Goal: Task Accomplishment & Management: Use online tool/utility

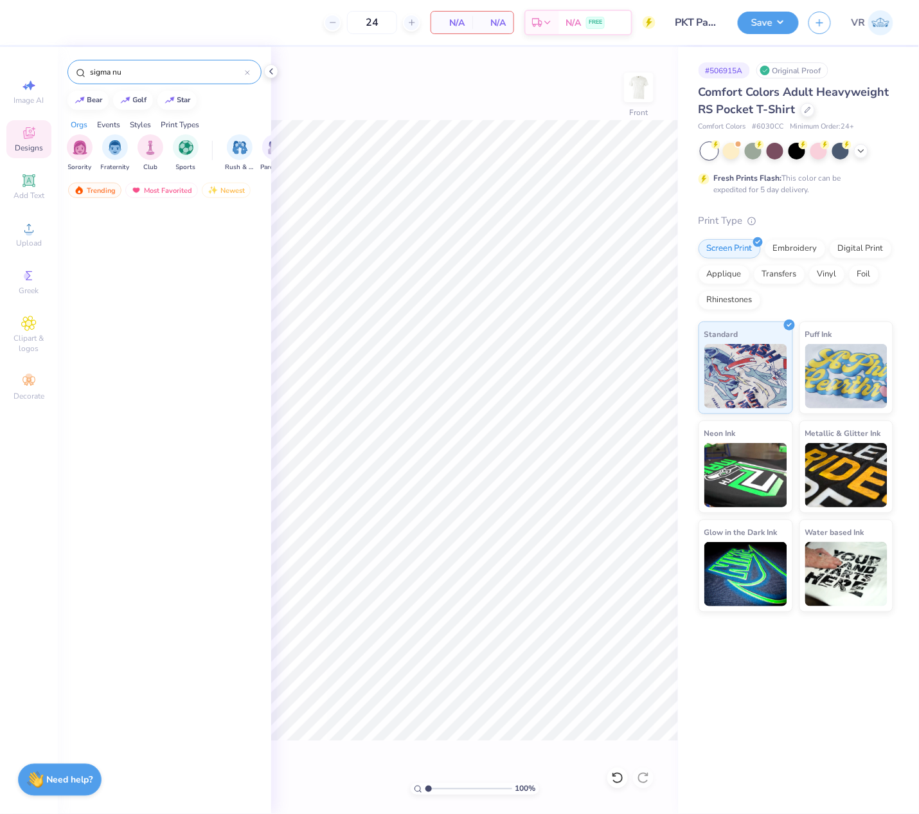
scroll to position [1970, 0]
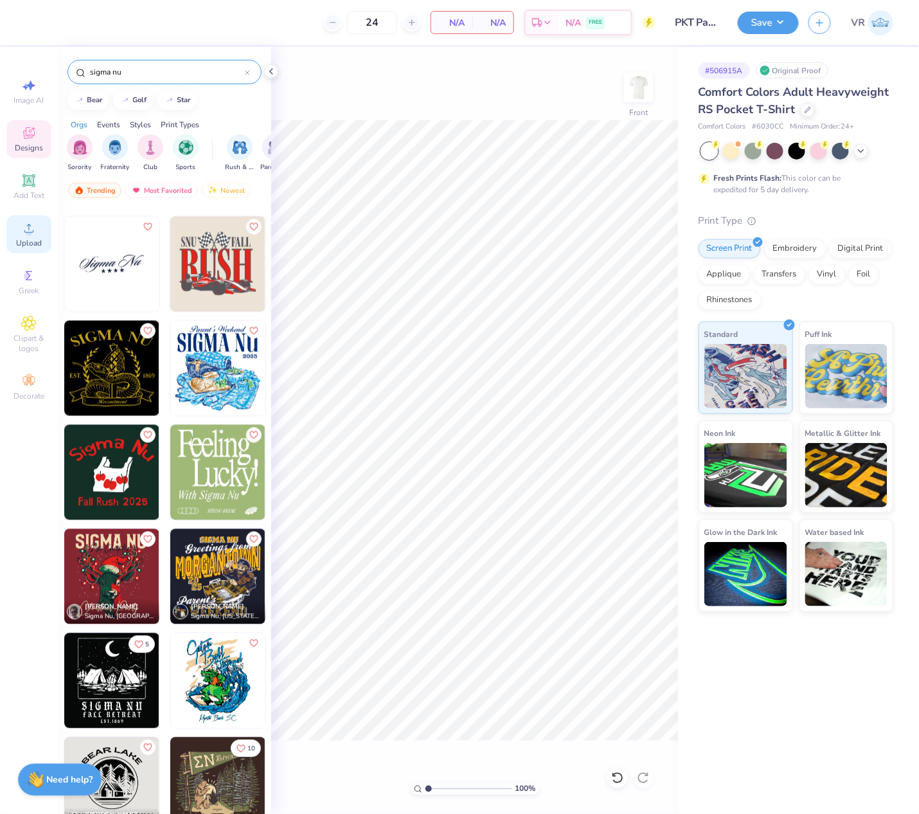
click at [36, 235] on div "Upload" at bounding box center [28, 234] width 45 height 38
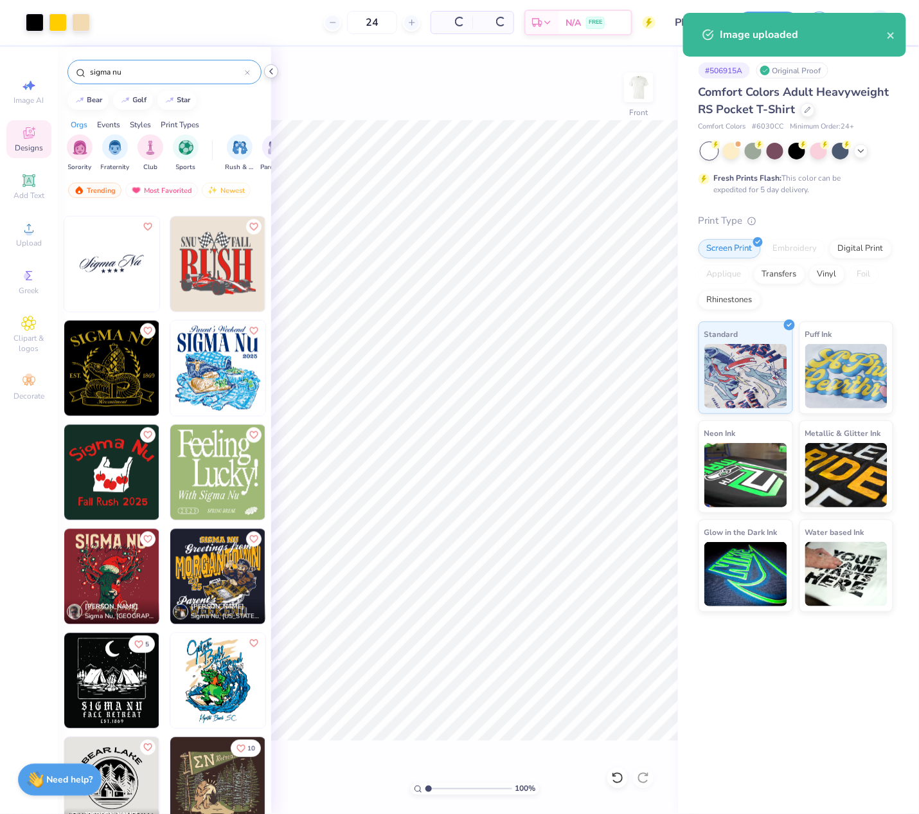
click at [270, 72] on icon at bounding box center [271, 71] width 10 height 10
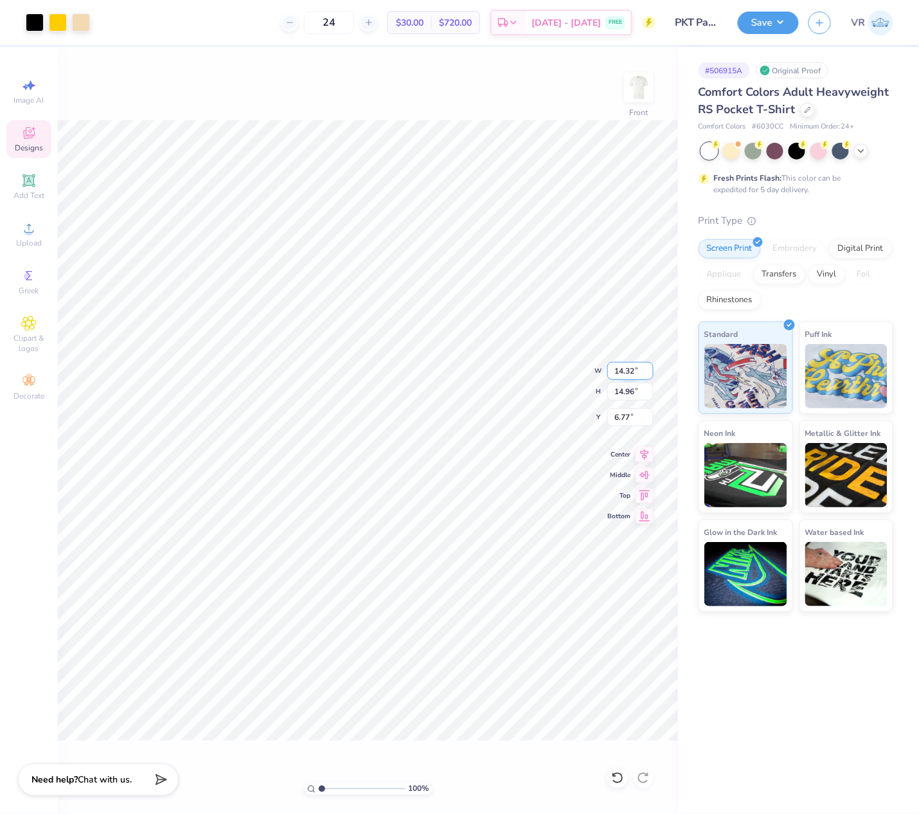
click at [630, 371] on input "14.32" at bounding box center [630, 371] width 46 height 18
type input "12.00"
type input "12.54"
click at [626, 413] on input "7.98" at bounding box center [630, 417] width 46 height 18
type input "3.00"
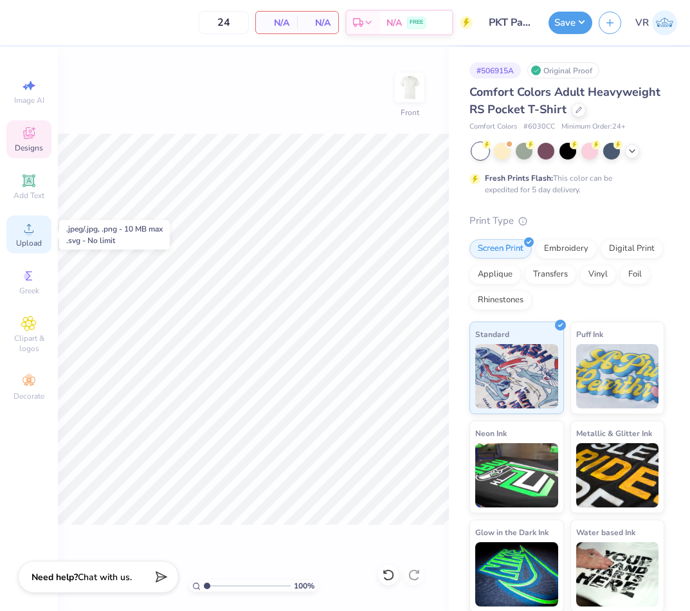
click at [24, 234] on icon at bounding box center [28, 227] width 15 height 15
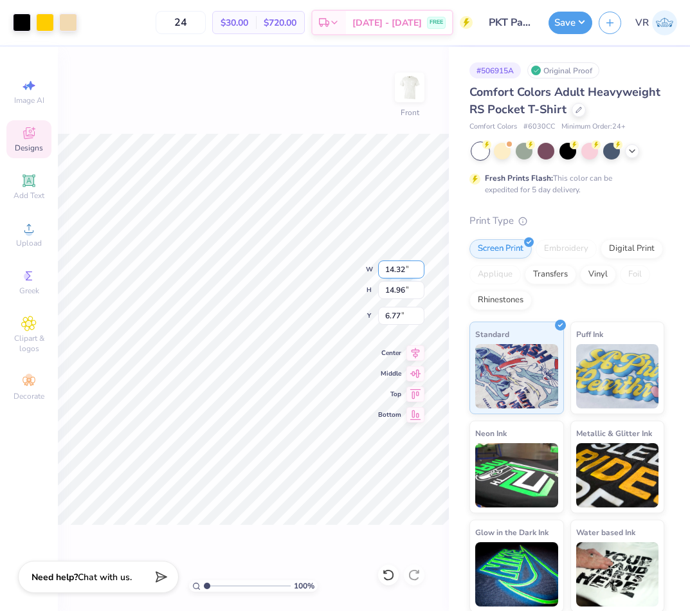
click at [397, 263] on input "14.32" at bounding box center [401, 269] width 46 height 18
type input "12.50"
type input "13.06"
type input "7.72"
type input "3.00"
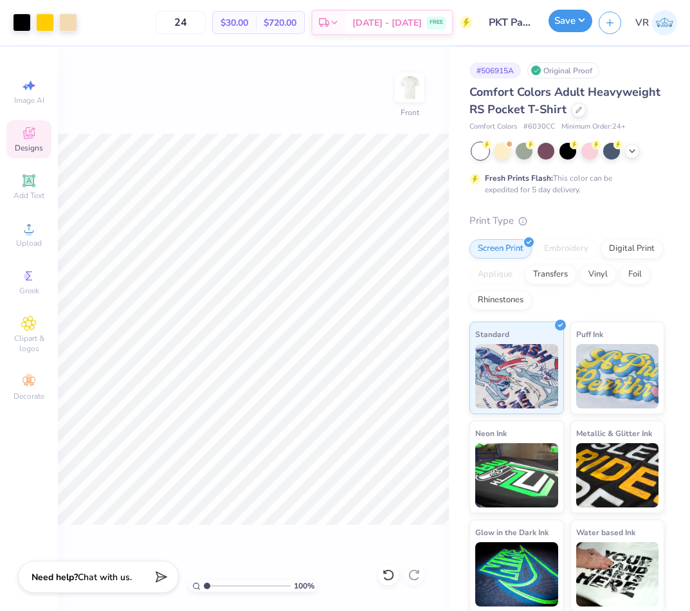
click at [564, 13] on button "Save" at bounding box center [570, 21] width 44 height 22
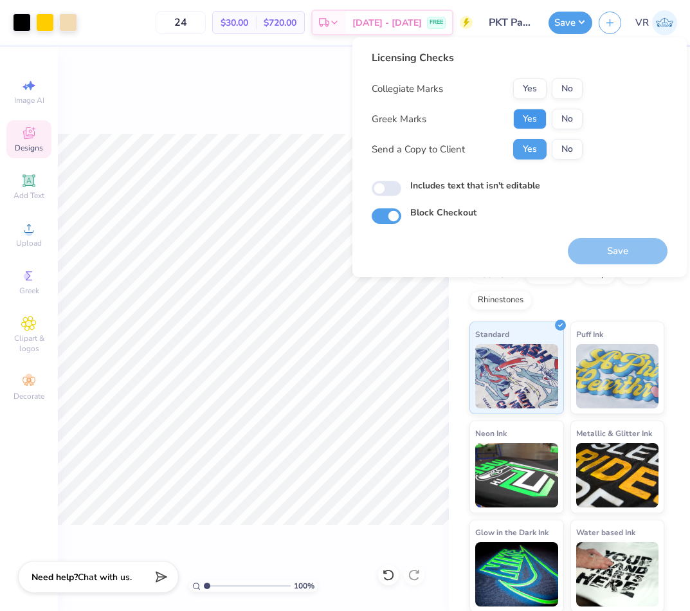
drag, startPoint x: 534, startPoint y: 116, endPoint x: 534, endPoint y: 103, distance: 12.2
click at [534, 115] on button "Yes" at bounding box center [529, 119] width 33 height 21
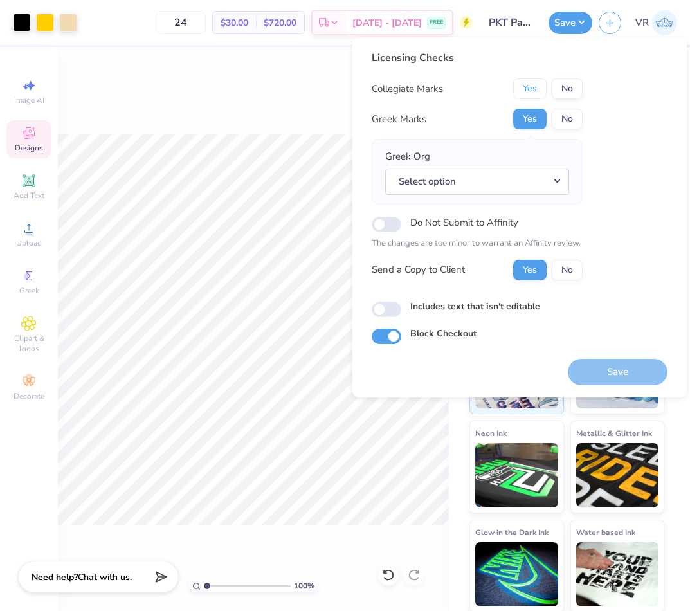
click at [534, 88] on button "Yes" at bounding box center [529, 88] width 33 height 21
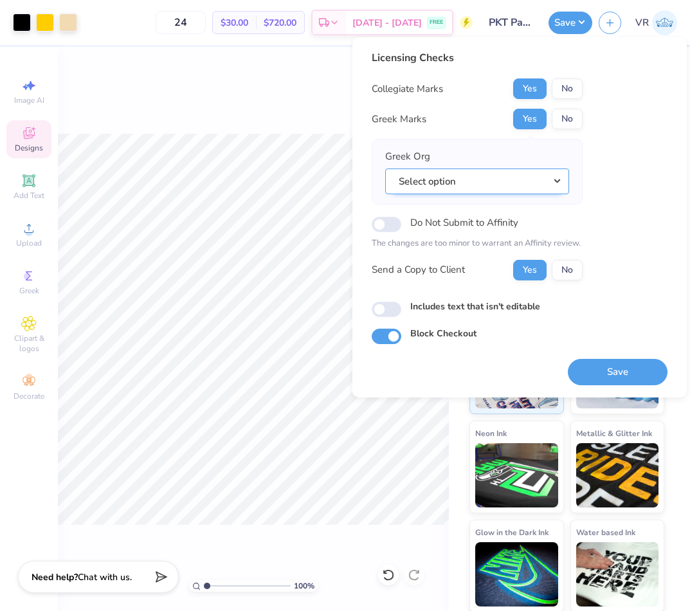
click at [494, 179] on button "Select option" at bounding box center [477, 181] width 184 height 26
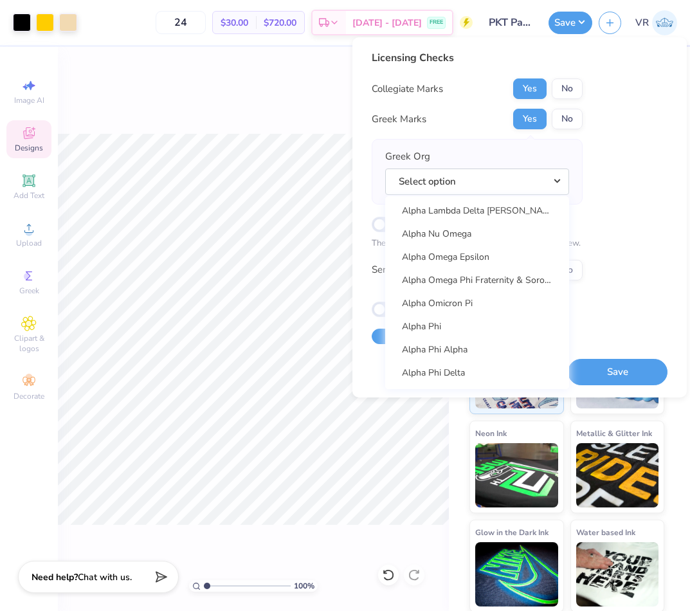
scroll to position [857, 0]
click at [447, 184] on button "Select option" at bounding box center [477, 181] width 184 height 26
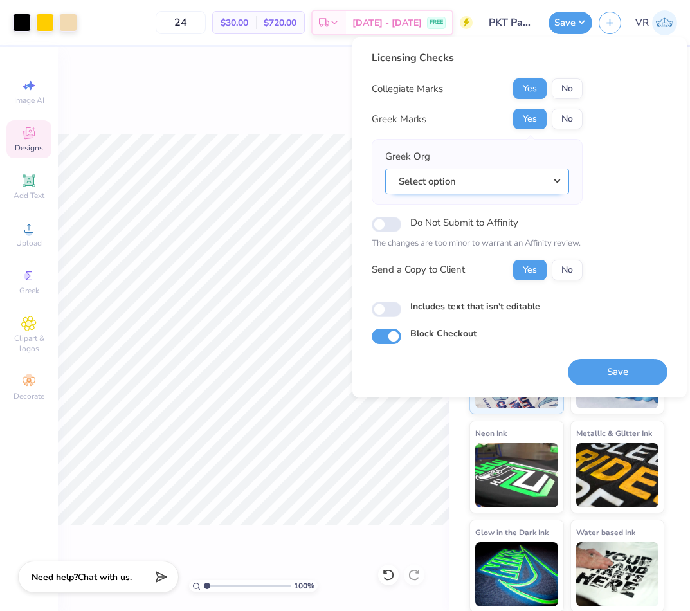
click at [447, 184] on button "Select option" at bounding box center [477, 181] width 184 height 26
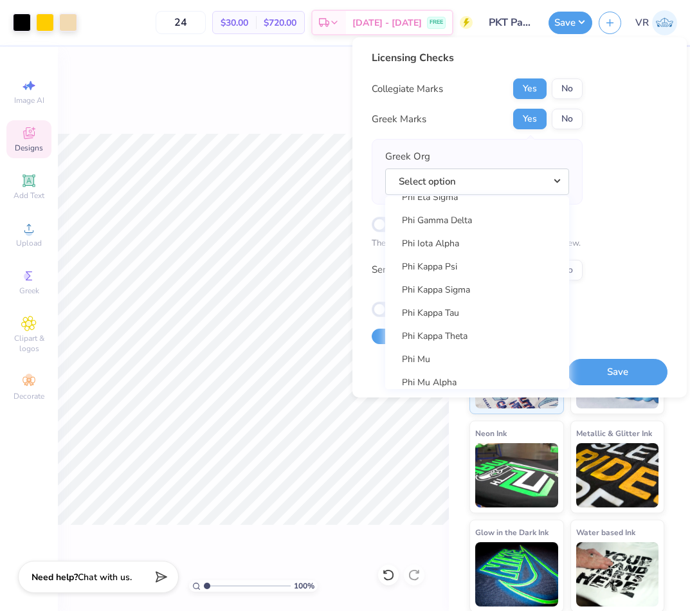
scroll to position [6814, 0]
click at [563, 116] on button "No" at bounding box center [566, 119] width 31 height 21
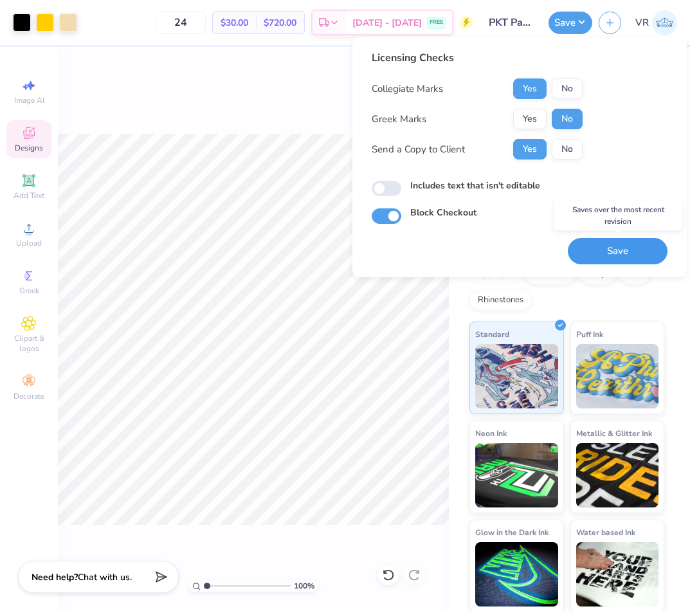
click at [603, 253] on button "Save" at bounding box center [617, 251] width 100 height 26
click at [533, 19] on input "PKT Parent's Weekend" at bounding box center [510, 23] width 63 height 26
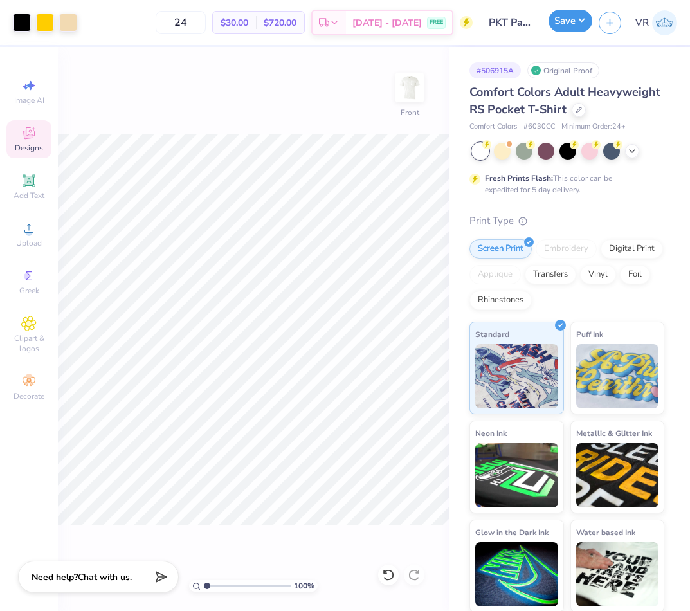
click at [557, 19] on button "Save" at bounding box center [570, 21] width 44 height 22
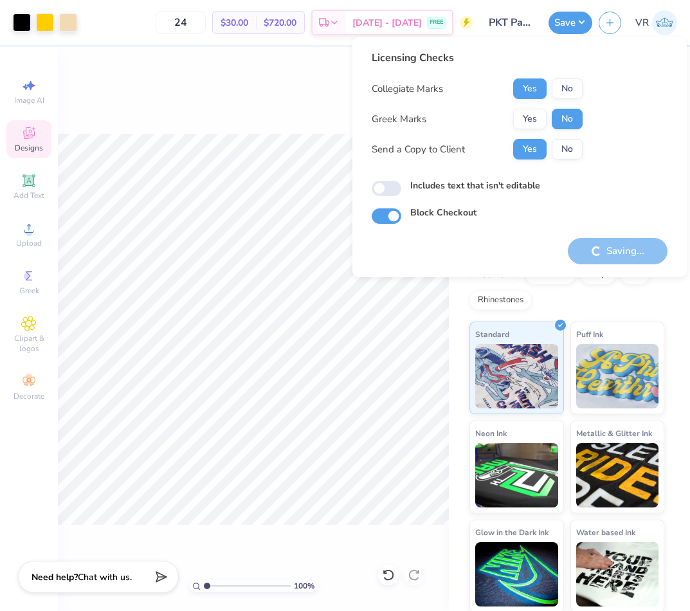
click at [110, 69] on div "100 % Front" at bounding box center [253, 329] width 391 height 564
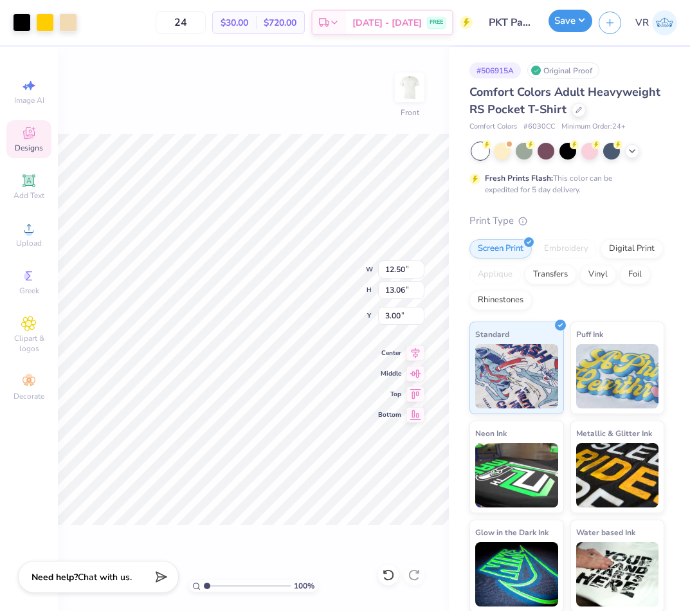
click at [565, 24] on button "Save" at bounding box center [570, 21] width 44 height 22
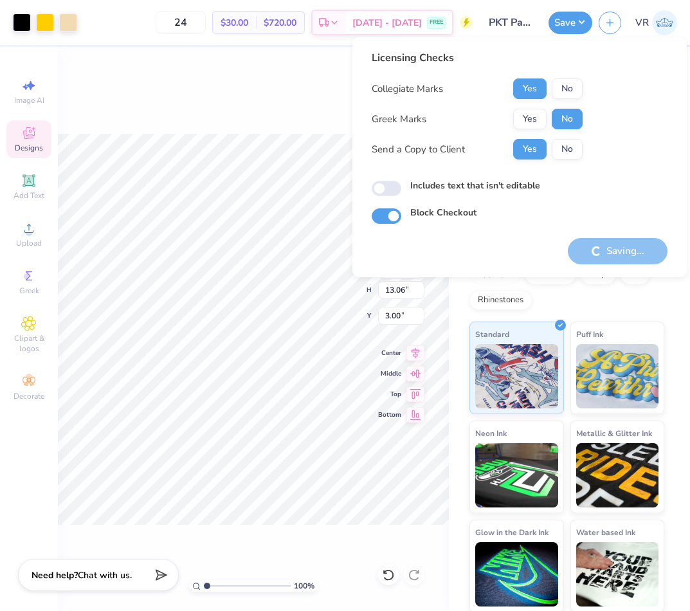
click at [165, 580] on div "Need help? Chat with us." at bounding box center [98, 574] width 161 height 32
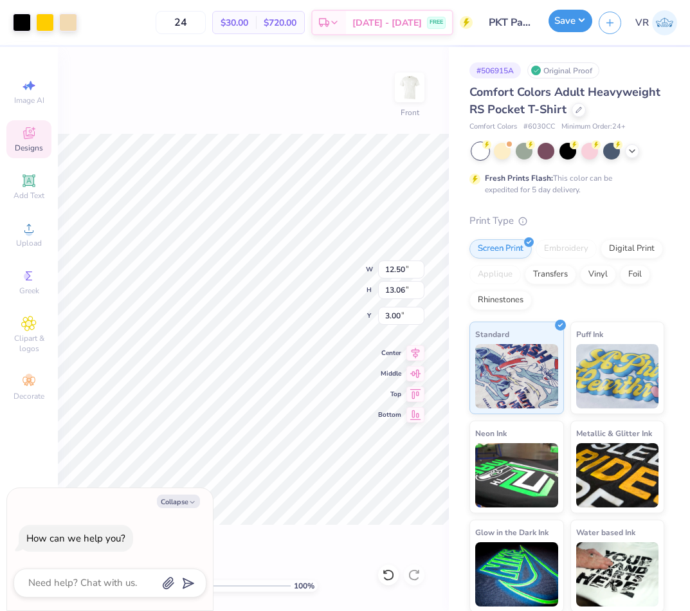
click at [577, 25] on button "Save" at bounding box center [570, 21] width 44 height 22
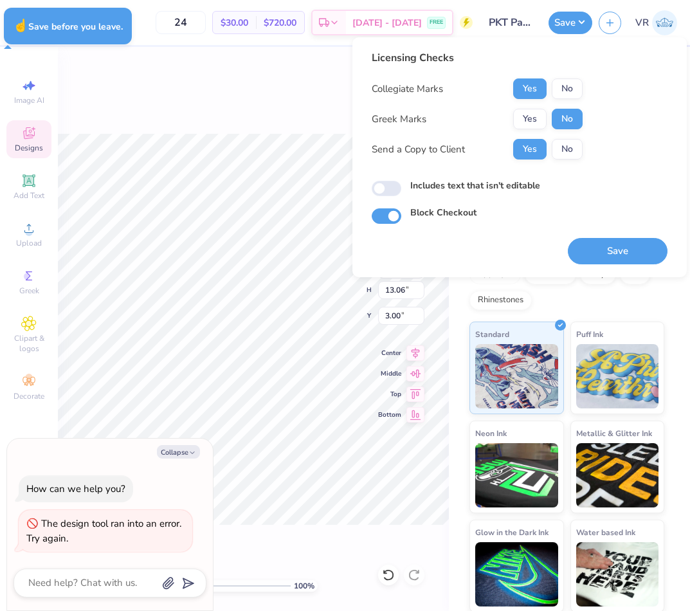
type textarea "x"
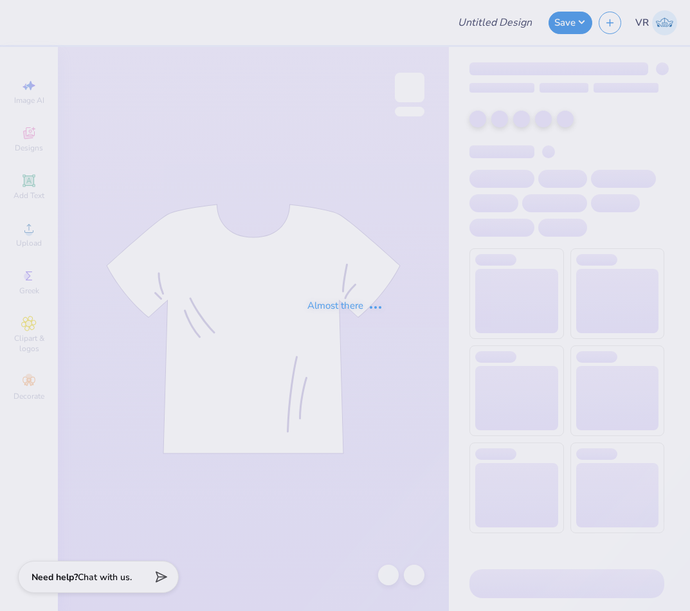
type input "PKT Parent's Weekend"
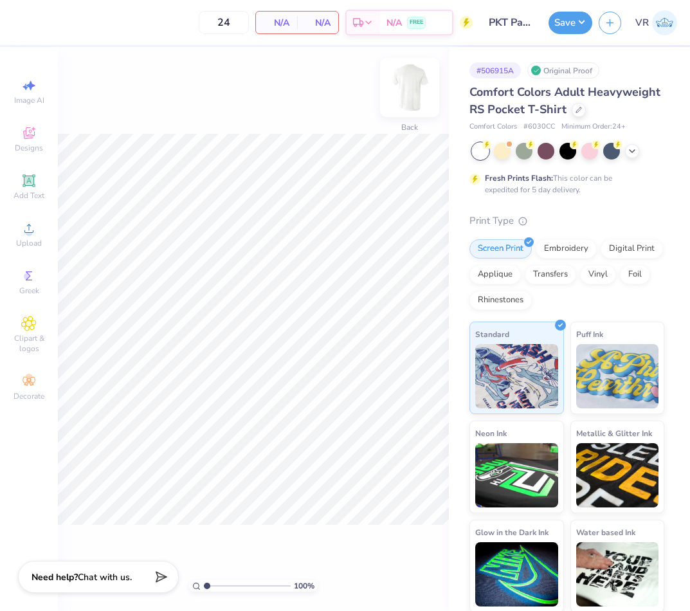
click at [414, 94] on img at bounding box center [409, 87] width 51 height 51
click at [20, 235] on div "Upload" at bounding box center [28, 234] width 45 height 38
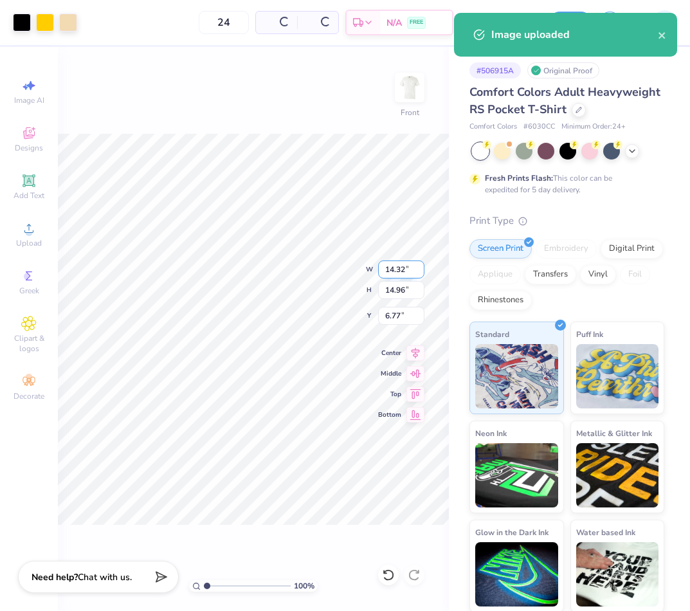
click at [395, 272] on input "14.32" at bounding box center [401, 269] width 46 height 18
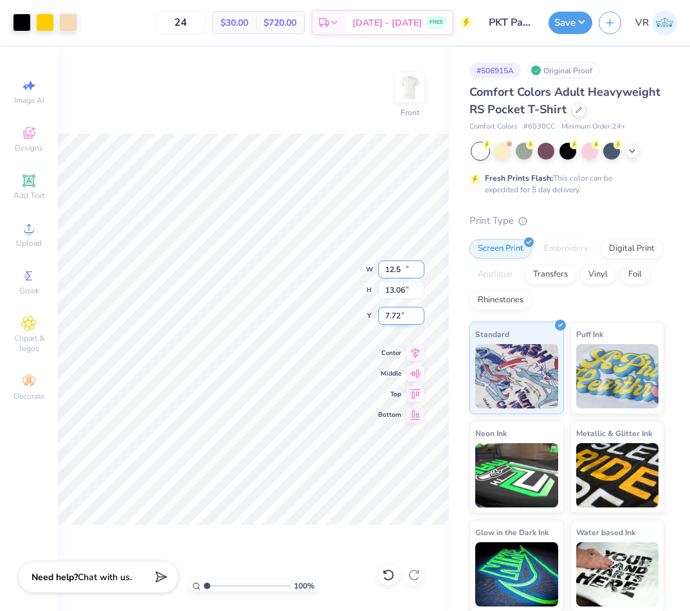
type input "12.50"
type input "13.06"
click at [398, 320] on input "7.72" at bounding box center [401, 316] width 46 height 18
click at [398, 319] on input "7.72" at bounding box center [401, 316] width 46 height 18
type input "3.00"
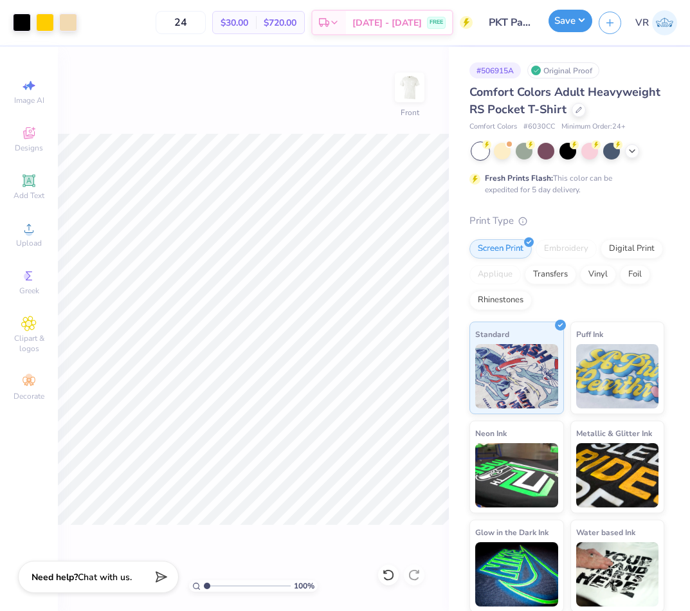
click at [567, 26] on button "Save" at bounding box center [570, 21] width 44 height 22
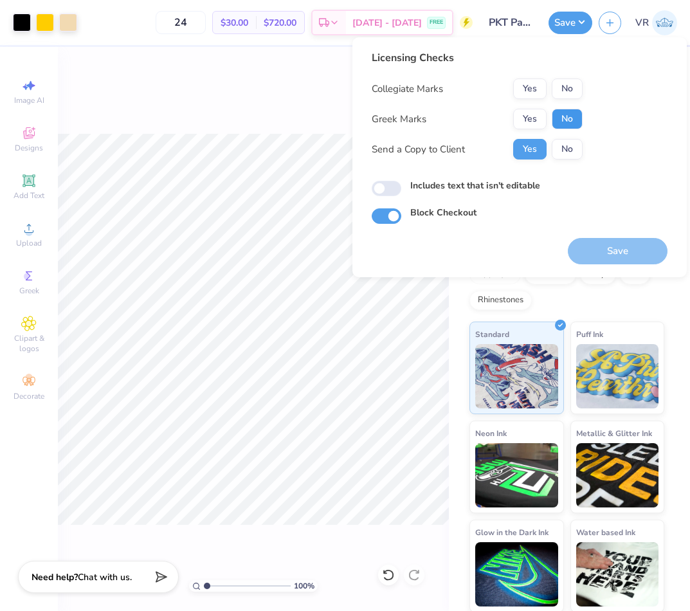
drag, startPoint x: 565, startPoint y: 118, endPoint x: 540, endPoint y: 103, distance: 28.9
click at [564, 118] on button "No" at bounding box center [566, 119] width 31 height 21
click at [528, 85] on button "Yes" at bounding box center [529, 88] width 33 height 21
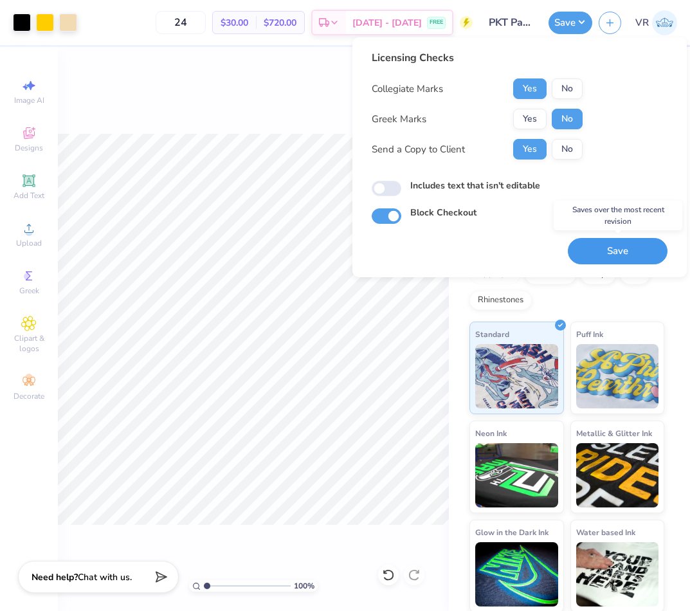
click at [593, 256] on button "Save" at bounding box center [617, 251] width 100 height 26
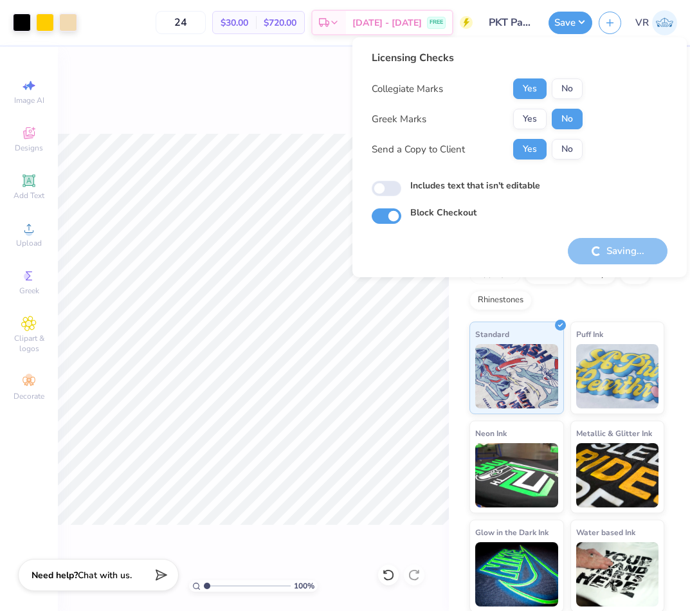
click at [159, 581] on icon at bounding box center [159, 575] width 18 height 18
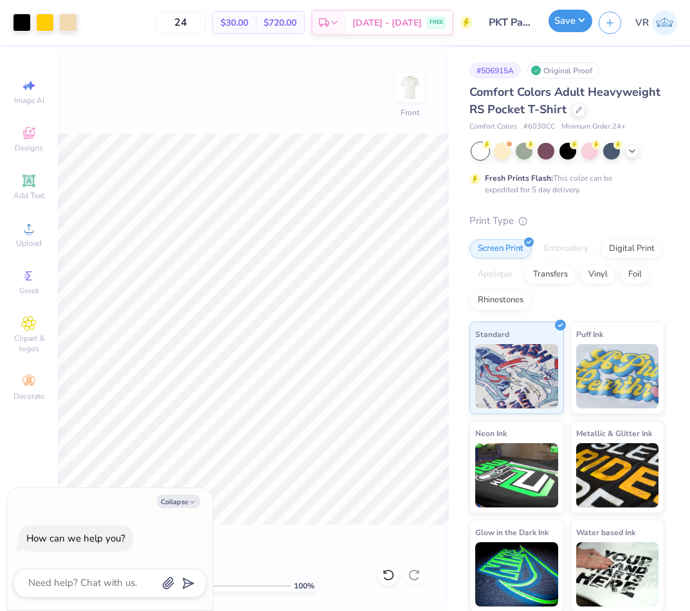
click at [563, 22] on button "Save" at bounding box center [570, 21] width 44 height 22
click at [556, 27] on button "Save" at bounding box center [570, 21] width 44 height 22
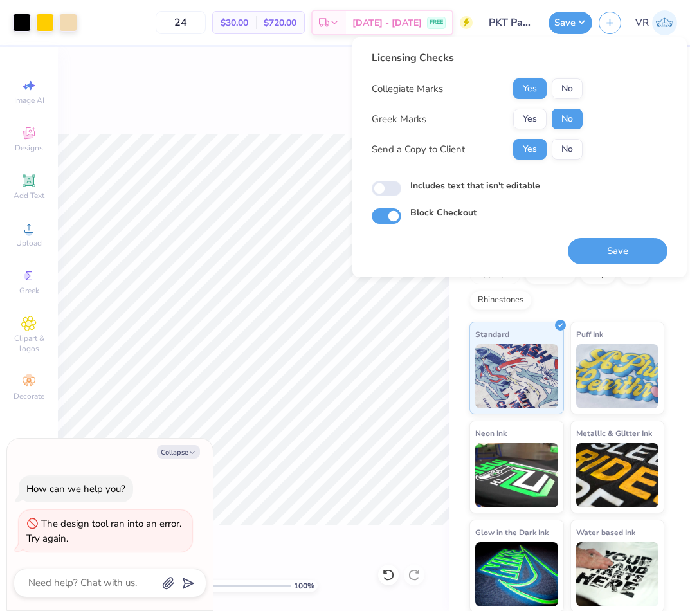
type textarea "x"
